Goal: Find specific page/section: Find specific page/section

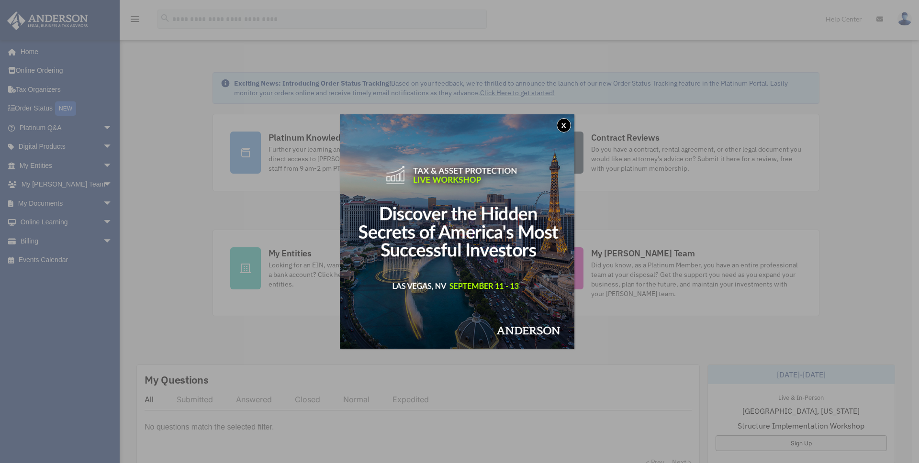
click at [565, 124] on button "x" at bounding box center [564, 125] width 14 height 14
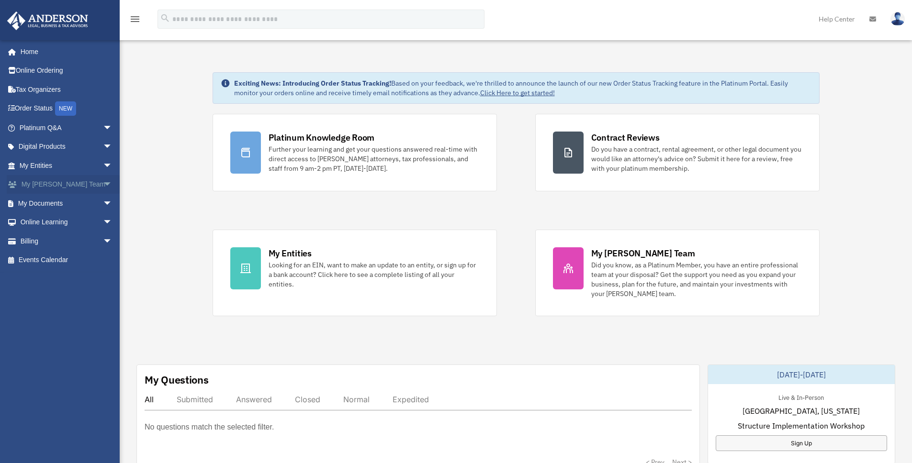
click at [103, 182] on span "arrow_drop_down" at bounding box center [112, 185] width 19 height 20
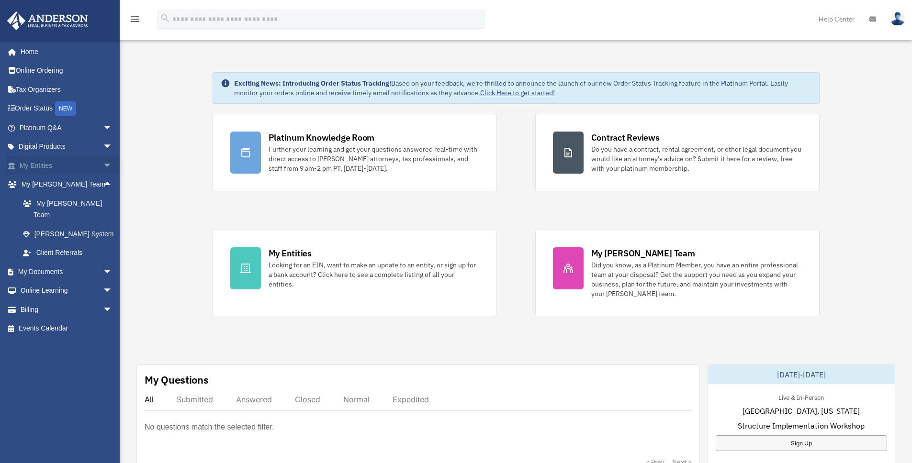
click at [103, 167] on span "arrow_drop_down" at bounding box center [112, 166] width 19 height 20
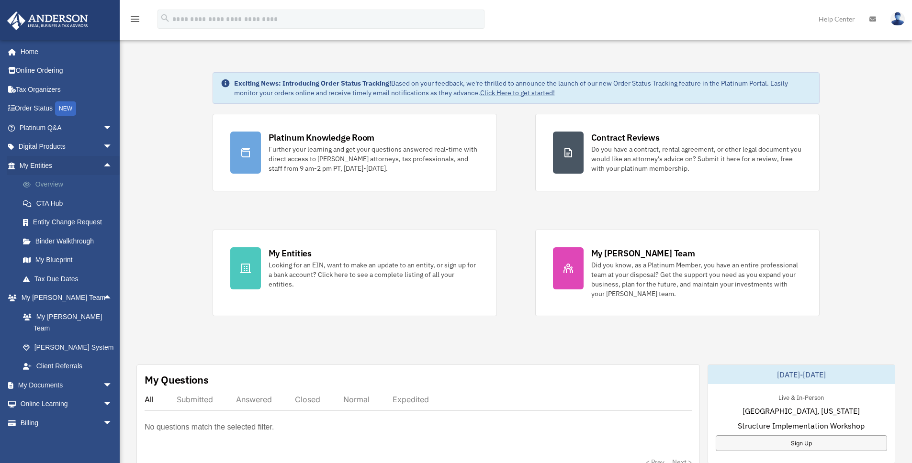
click at [45, 180] on link "Overview" at bounding box center [69, 184] width 113 height 19
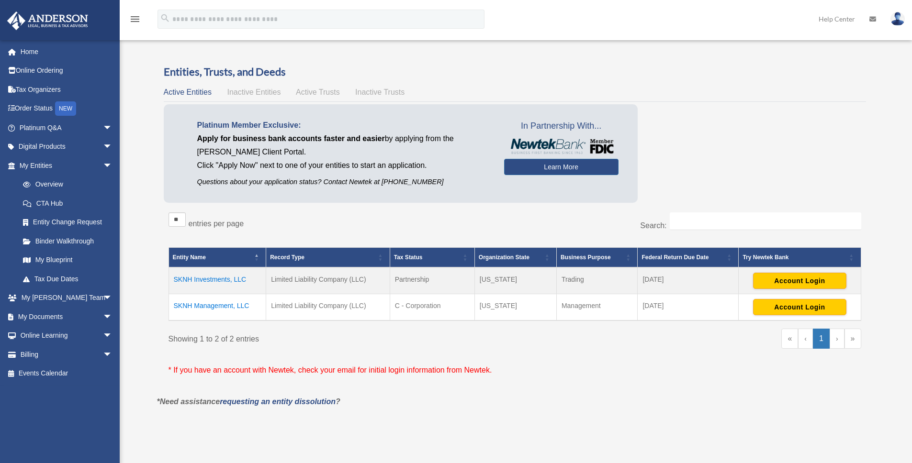
click at [226, 306] on td "SKNH Management, LLC" at bounding box center [217, 307] width 98 height 27
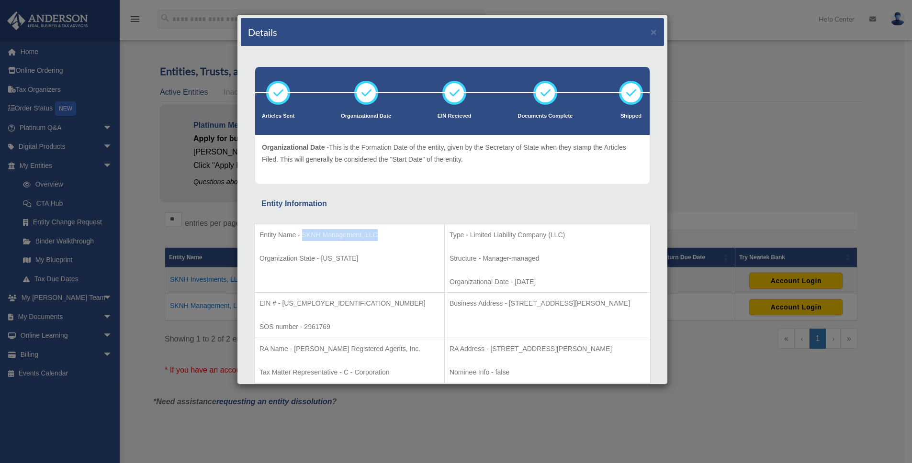
drag, startPoint x: 303, startPoint y: 235, endPoint x: 378, endPoint y: 235, distance: 74.2
click at [378, 235] on p "Entity Name - SKNH Management, LLC" at bounding box center [349, 235] width 180 height 12
copy p "SKNH Management, LLC"
